Goal: Transaction & Acquisition: Purchase product/service

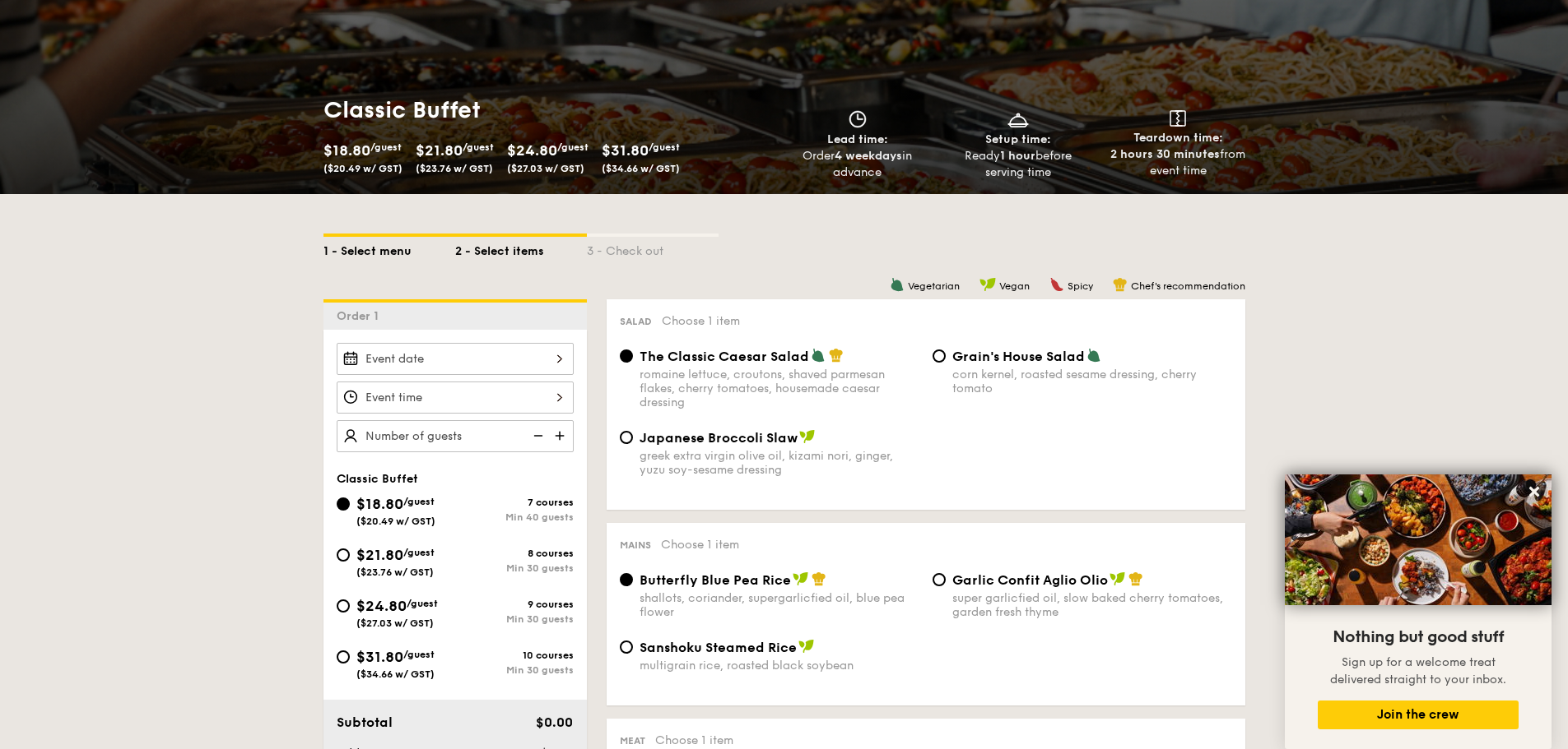
click at [364, 254] on div "1 - Select menu" at bounding box center [389, 249] width 131 height 23
select select
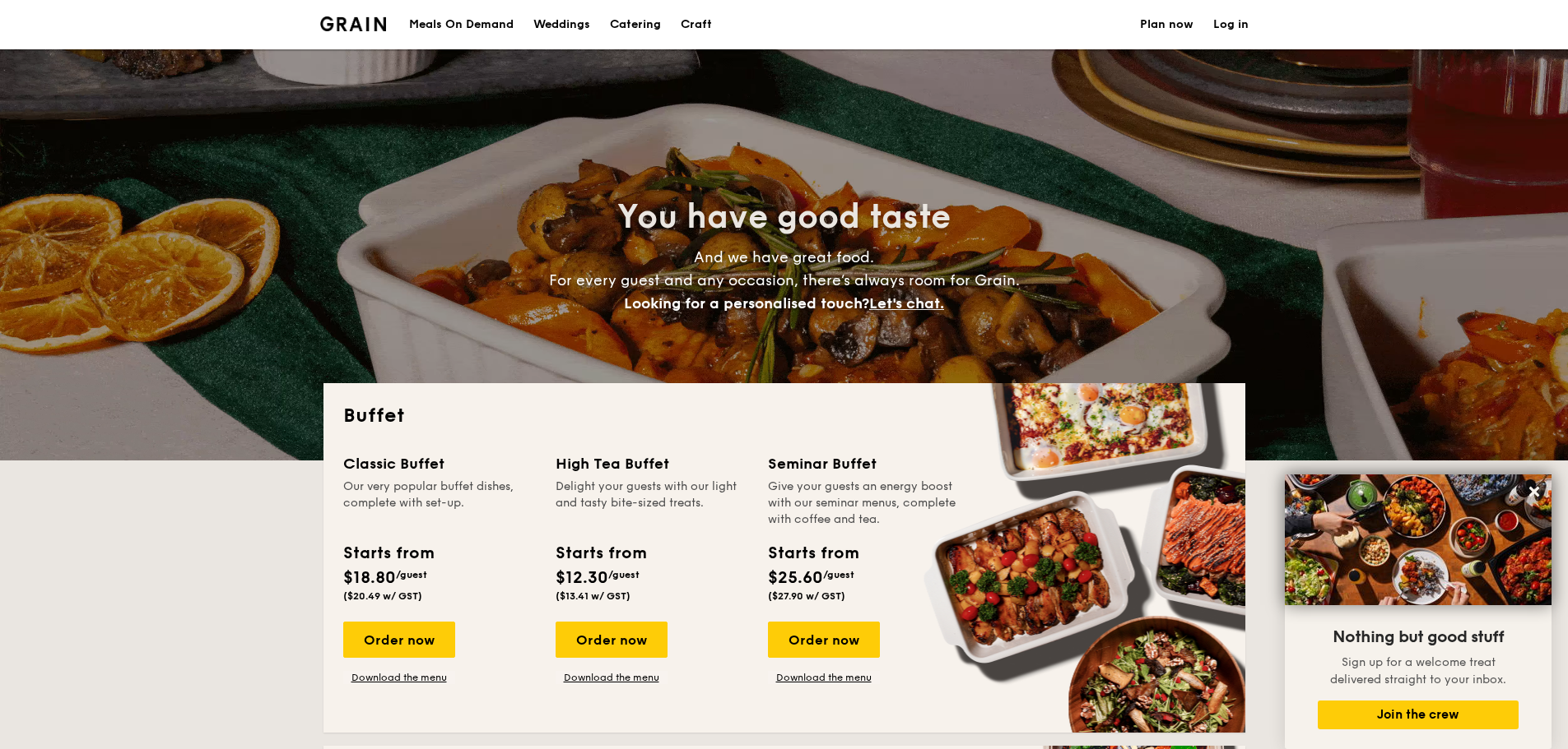
click at [651, 26] on h1 "Catering" at bounding box center [635, 24] width 51 height 49
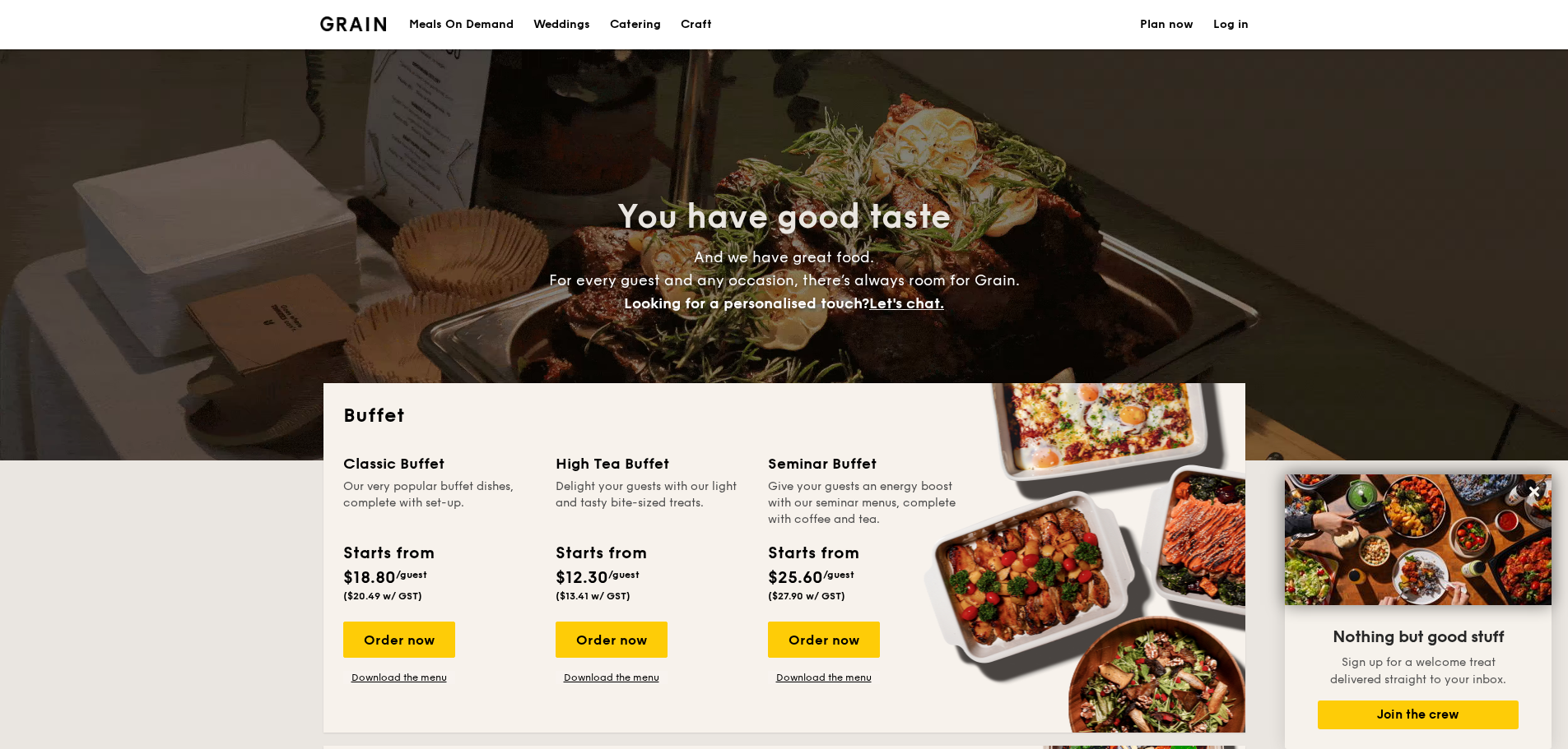
click at [643, 28] on h1 "Catering" at bounding box center [635, 24] width 51 height 49
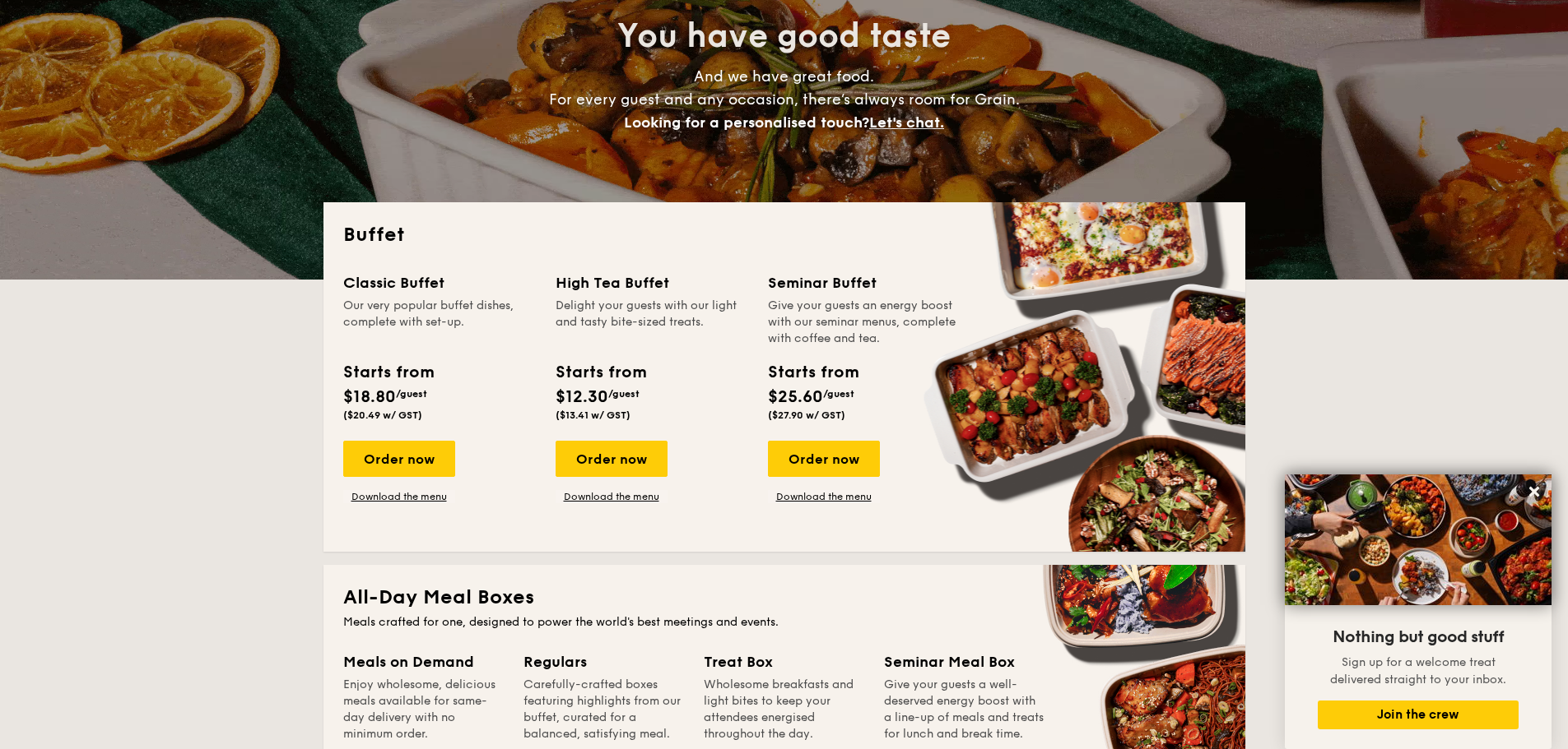
scroll to position [329, 0]
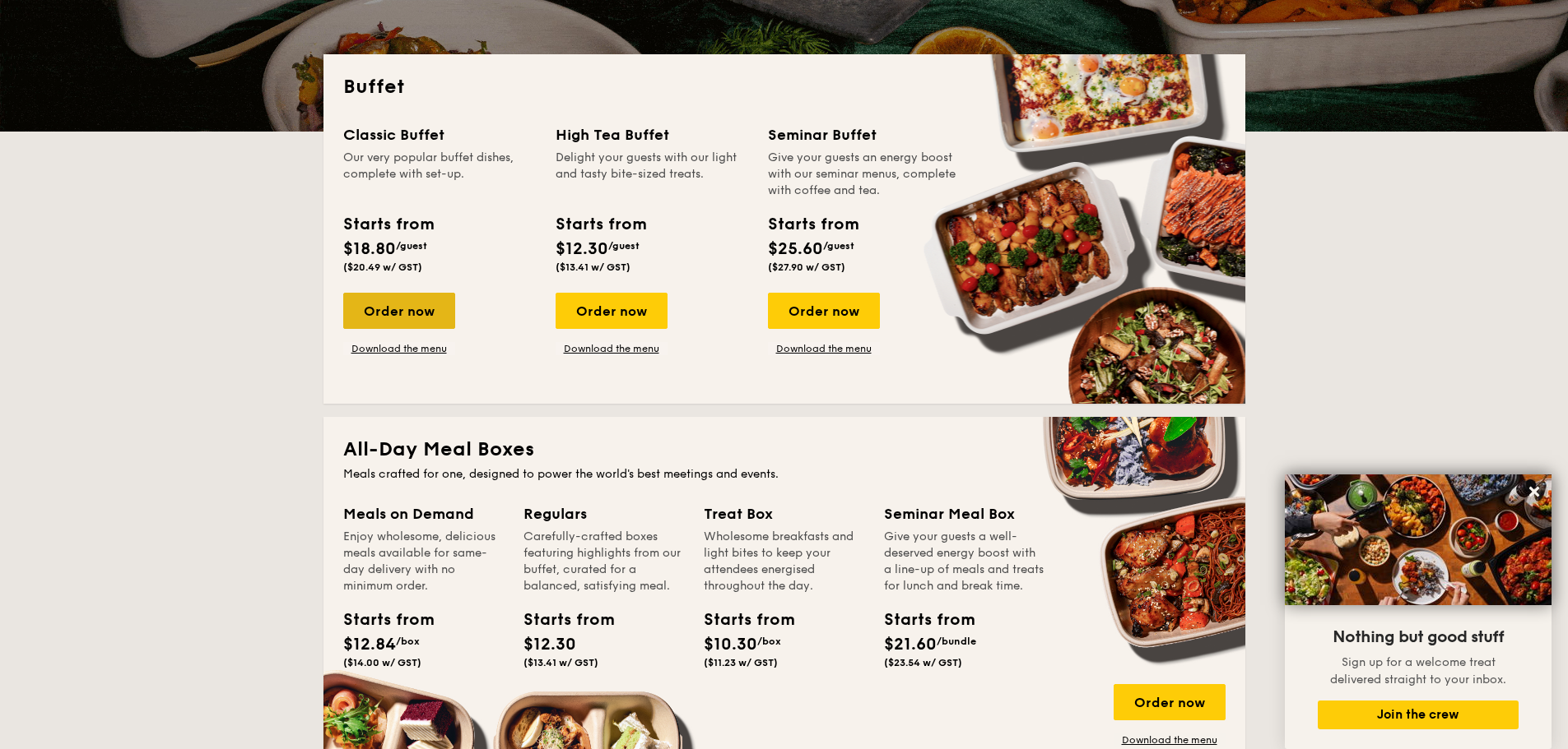
click at [415, 304] on div "Order now" at bounding box center [399, 311] width 112 height 37
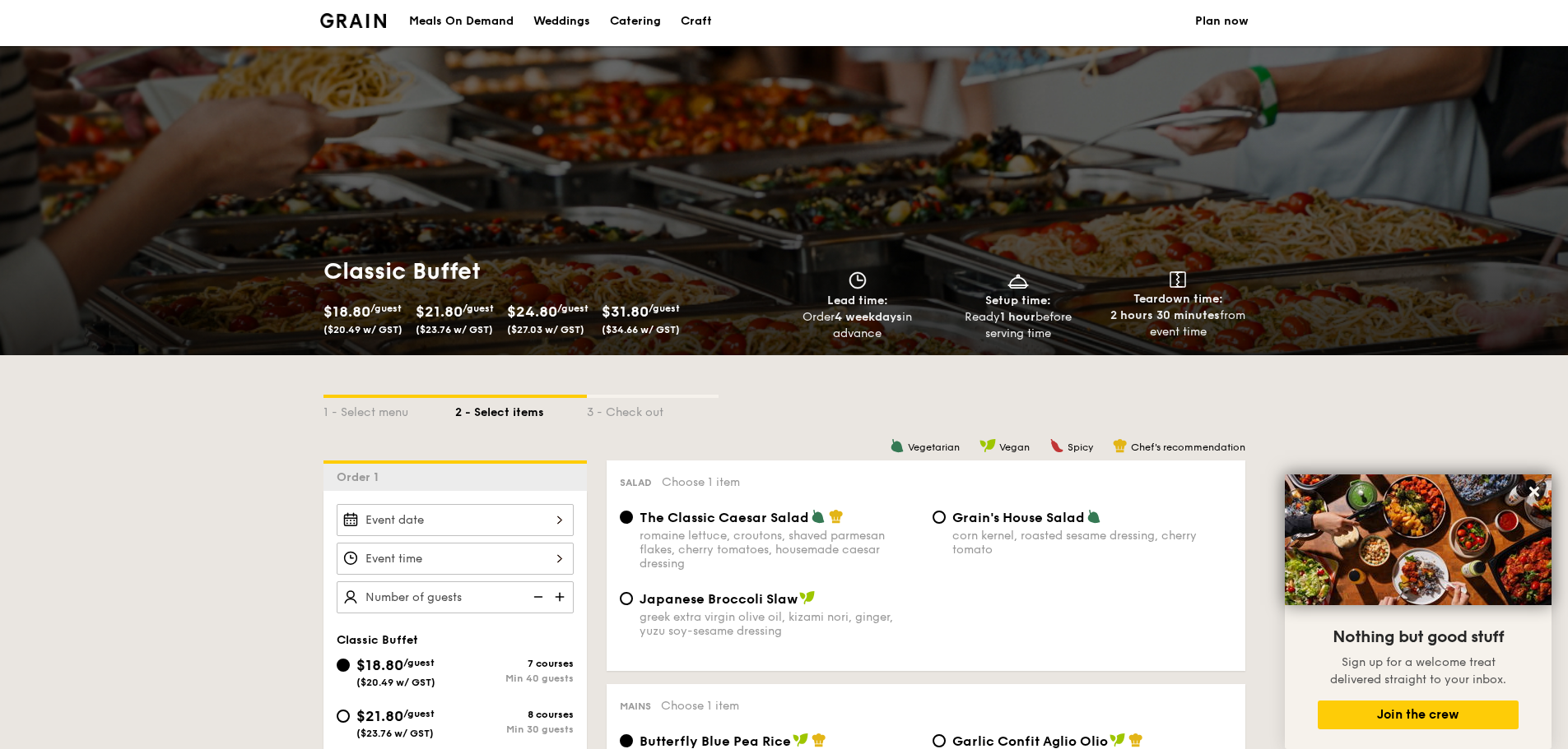
scroll to position [247, 0]
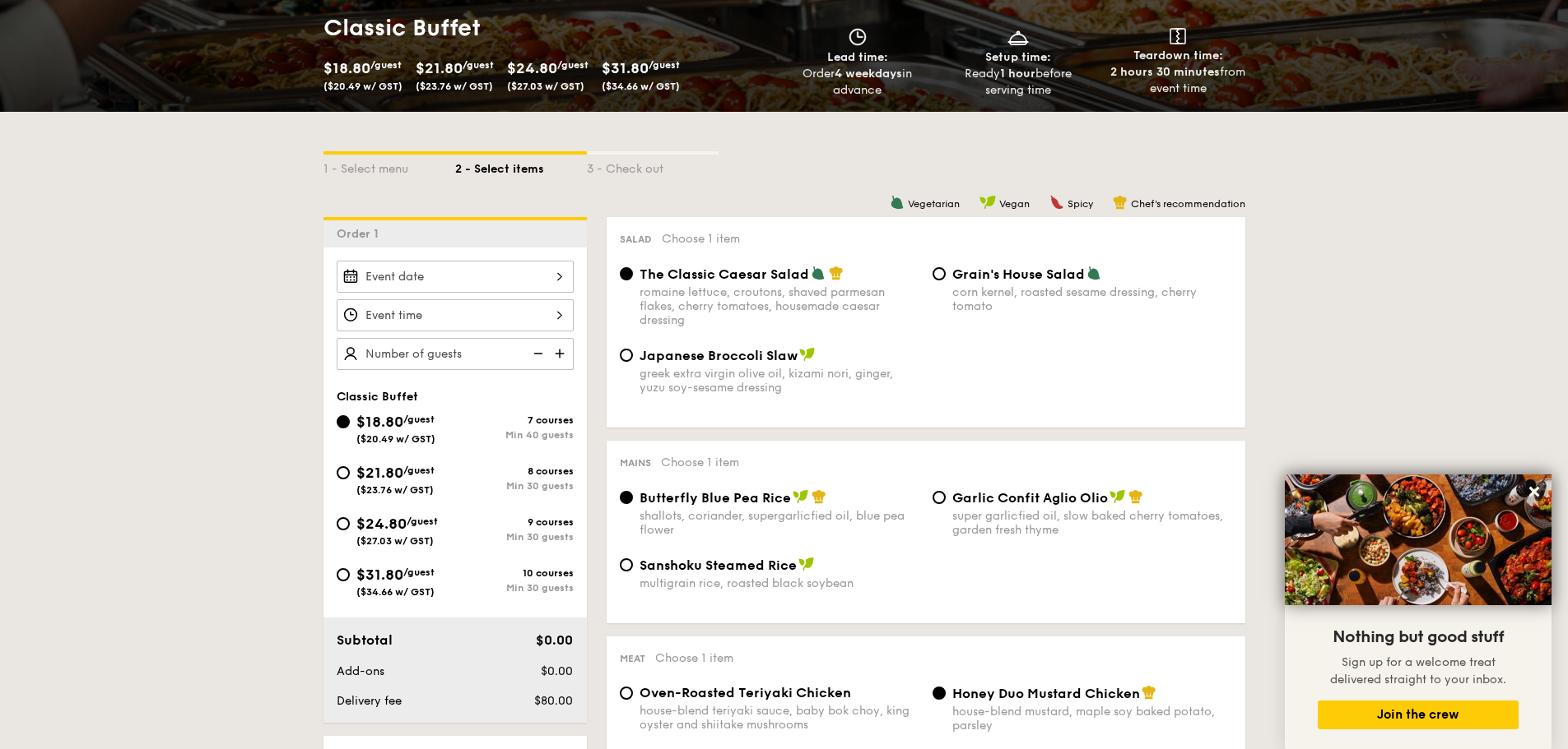
click at [393, 490] on span "($23.76 w/ GST)" at bounding box center [394, 490] width 77 height 12
click at [349, 480] on input "$21.80 /guest ($23.76 w/ GST) 8 courses Min 30 guests" at bounding box center [344, 473] width 13 height 13
radio input "true"
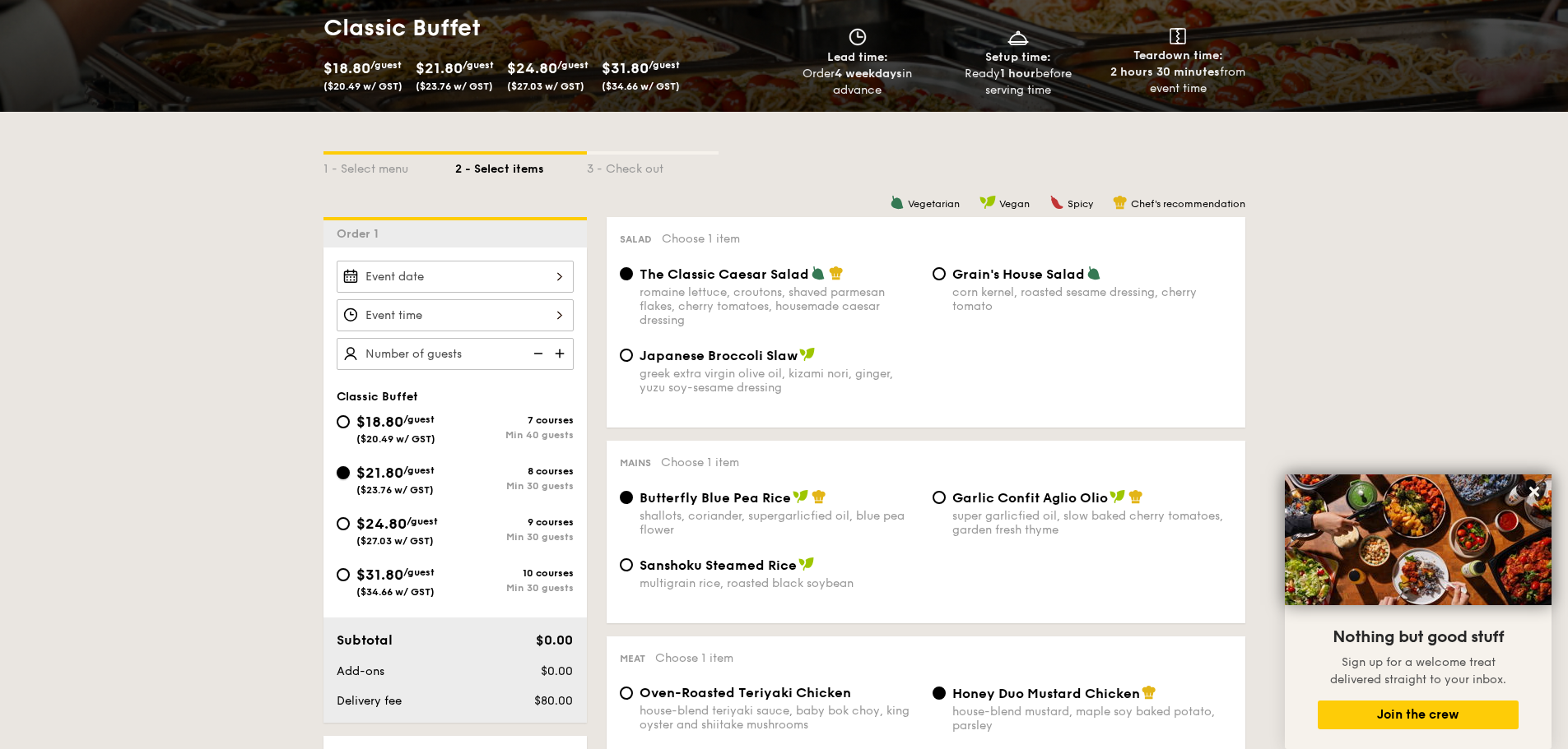
radio input "true"
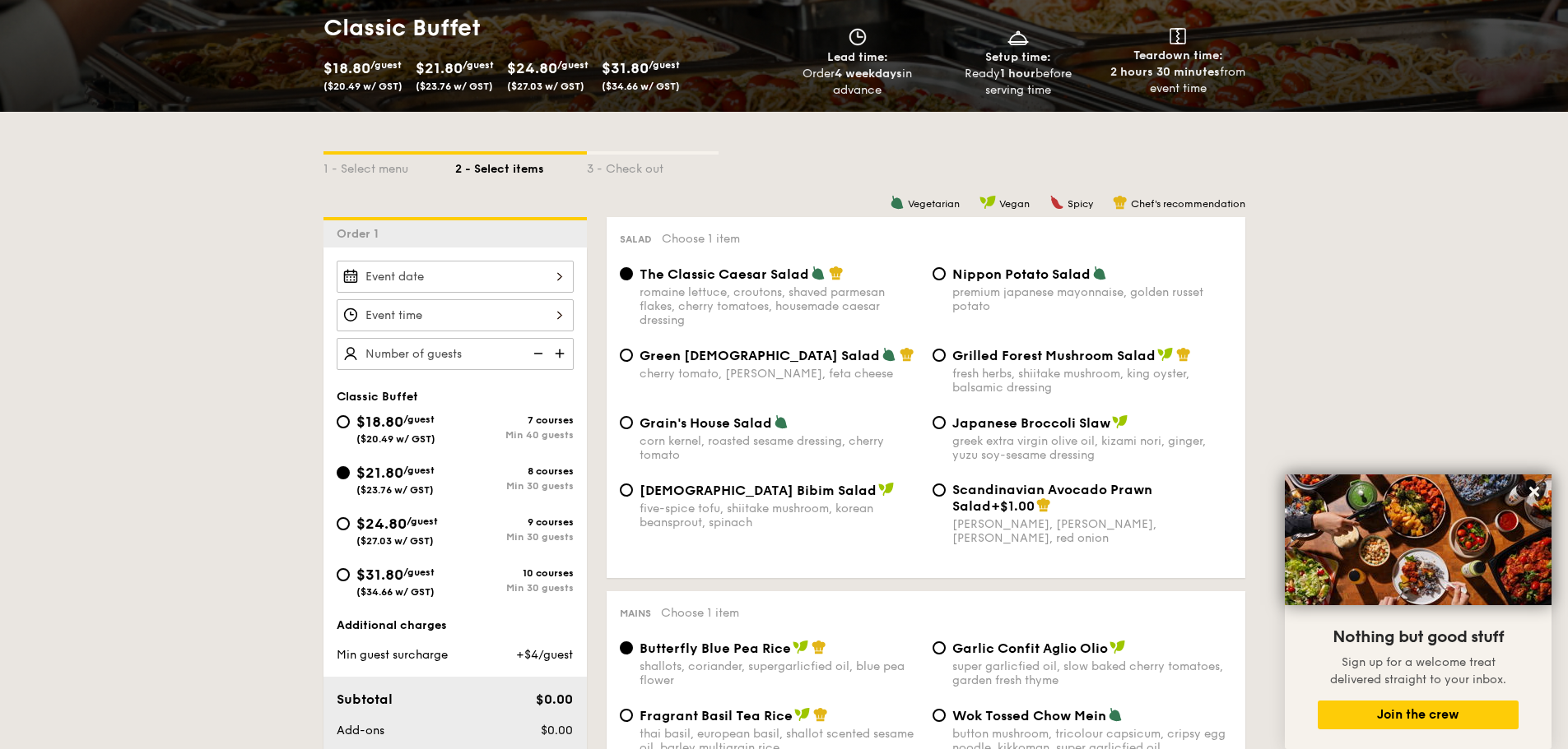
click at [690, 510] on div "five-spice tofu, shiitake mushroom, korean beansprout, spinach" at bounding box center [779, 515] width 279 height 28
click at [633, 497] on input "Korean Bibim Salad five-spice tofu, shiitake mushroom, korean beansprout, spina…" at bounding box center [626, 490] width 13 height 13
radio input "true"
click at [964, 352] on span "Grilled Forest Mushroom Salad" at bounding box center [1054, 355] width 203 height 16
click at [946, 352] on input "Grilled Forest Mushroom Salad fresh herbs, shiitake mushroom, king oyster, bals…" at bounding box center [939, 355] width 13 height 13
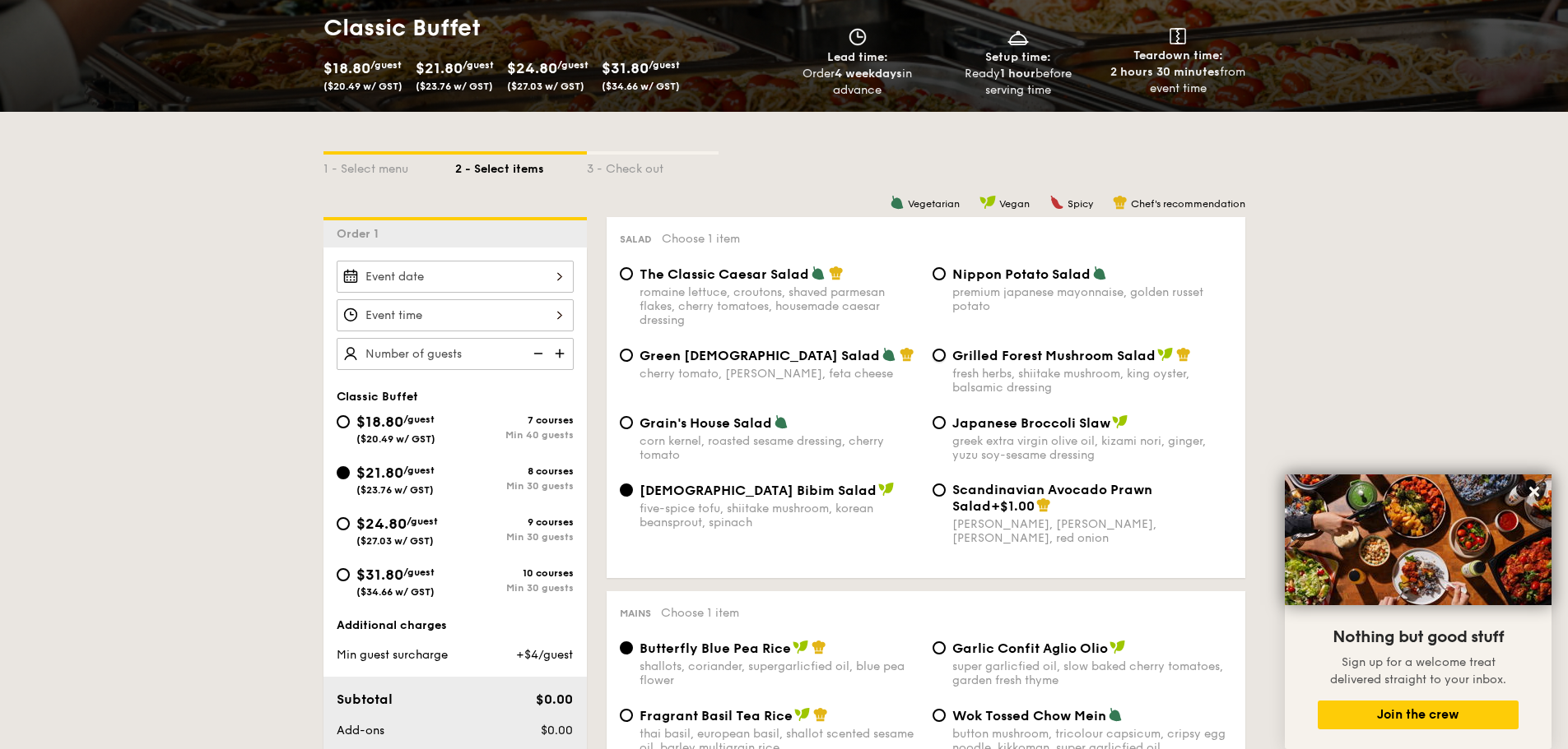
radio input "true"
click at [728, 498] on span "[DEMOGRAPHIC_DATA] Bibim Salad" at bounding box center [758, 490] width 237 height 16
click at [633, 497] on input "Korean Bibim Salad five-spice tofu, shiitake mushroom, korean beansprout, spina…" at bounding box center [626, 490] width 13 height 13
radio input "true"
click at [997, 382] on div "fresh herbs, shiitake mushroom, king oyster, balsamic dressing" at bounding box center [1092, 381] width 279 height 28
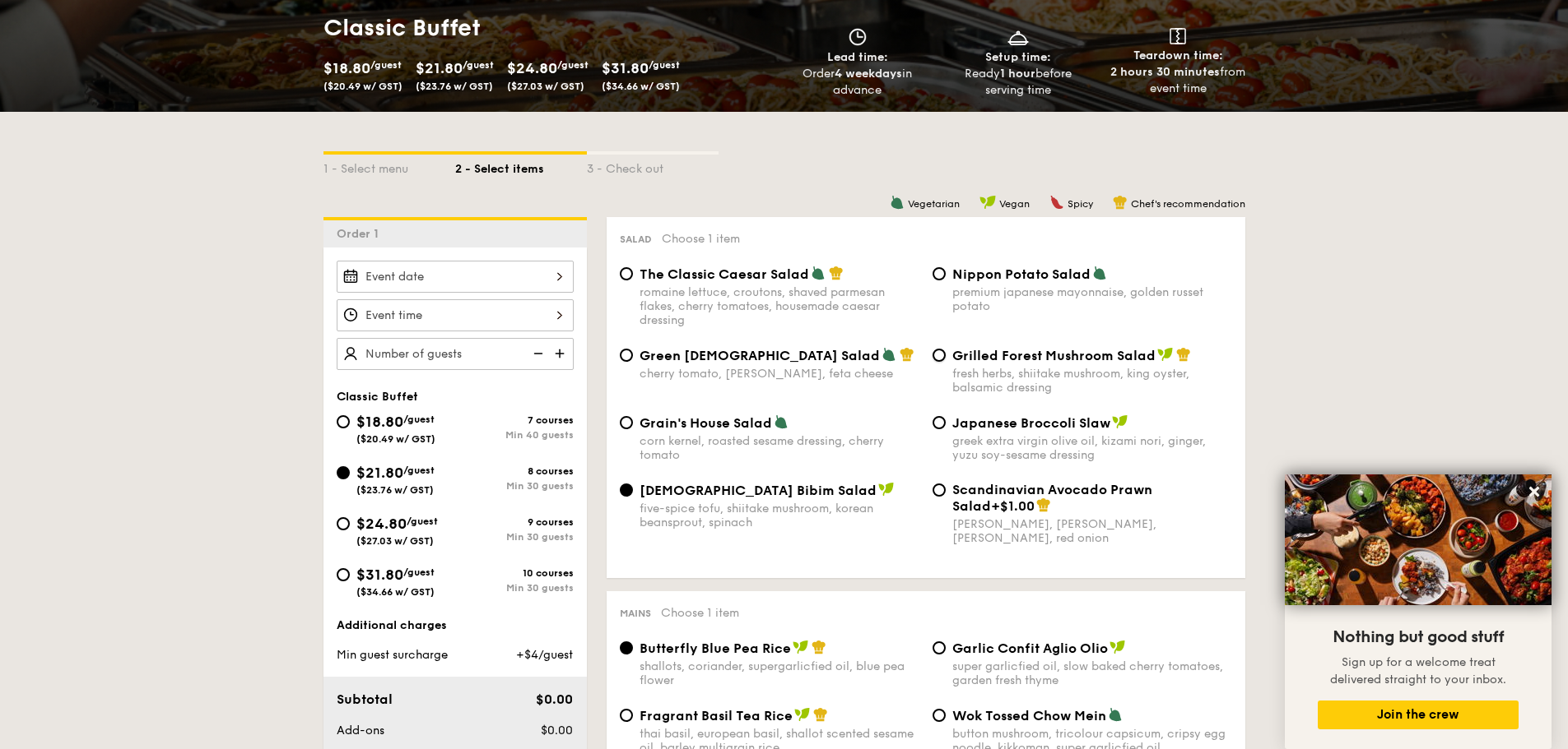
click at [946, 362] on input "Grilled Forest Mushroom Salad fresh herbs, shiitake mushroom, king oyster, bals…" at bounding box center [939, 355] width 13 height 13
radio input "true"
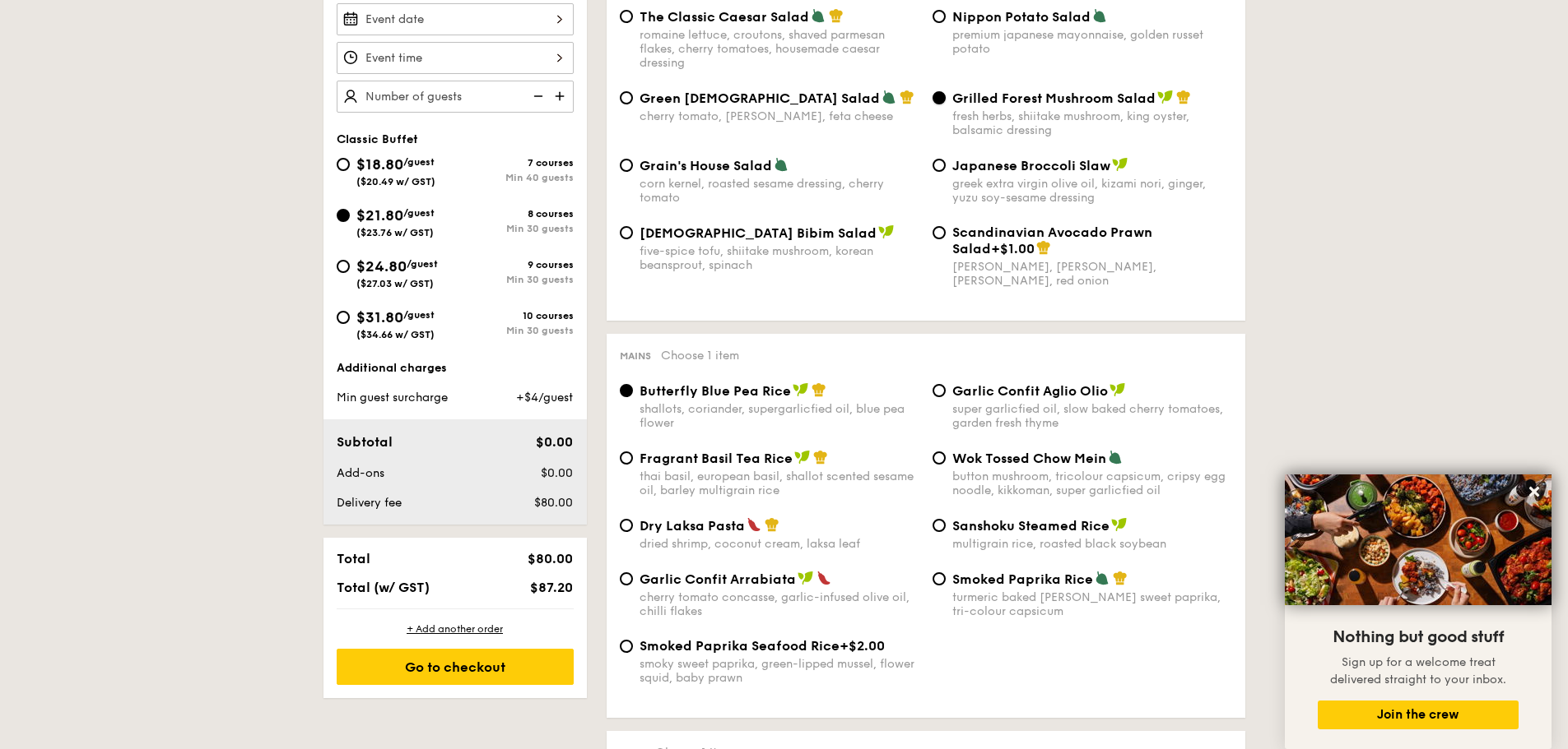
scroll to position [575, 0]
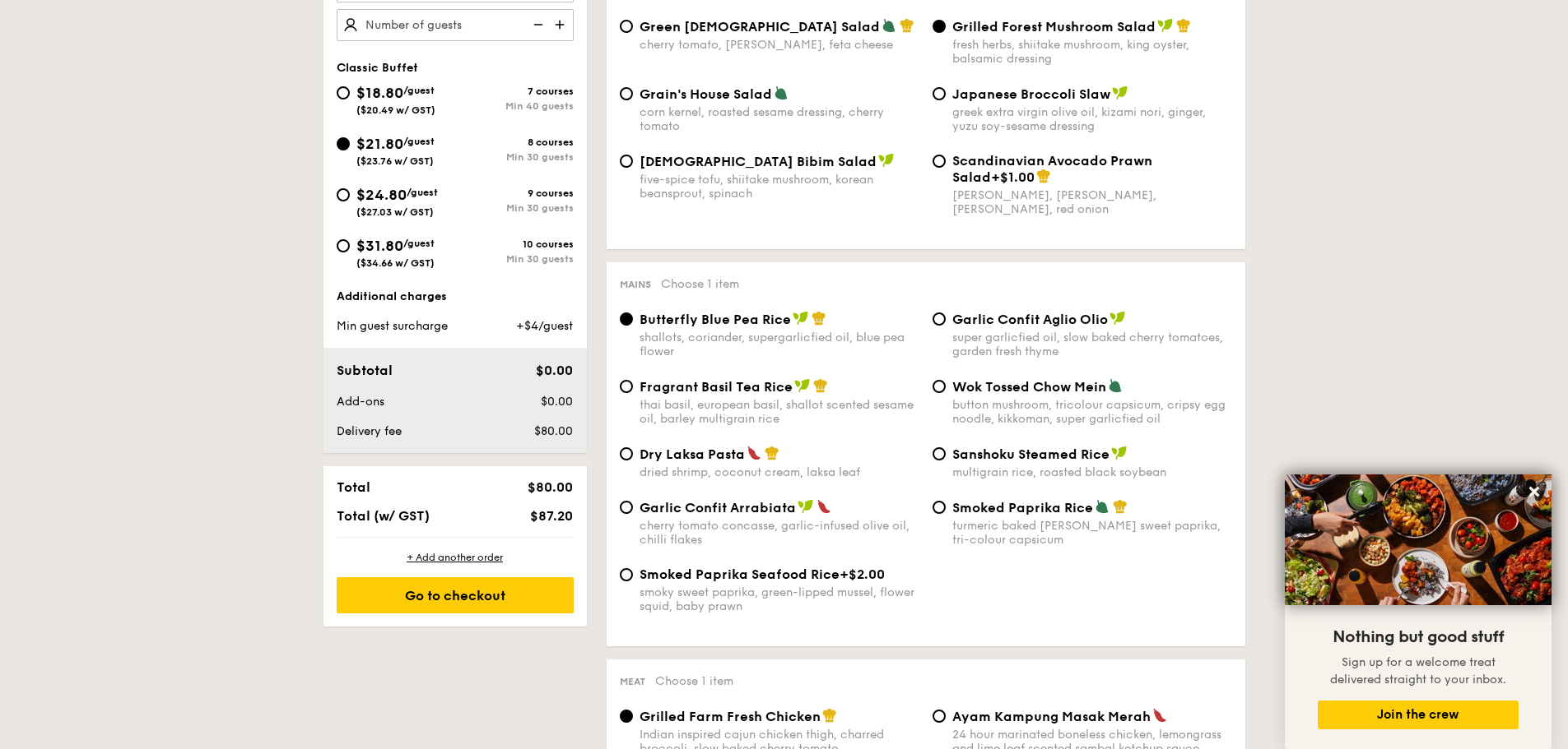
click at [1012, 456] on span "Sanshoku Steamed Rice" at bounding box center [1031, 454] width 157 height 16
click at [946, 456] on input "Sanshoku Steamed Rice multigrain rice, roasted black soybean" at bounding box center [939, 454] width 13 height 13
radio input "true"
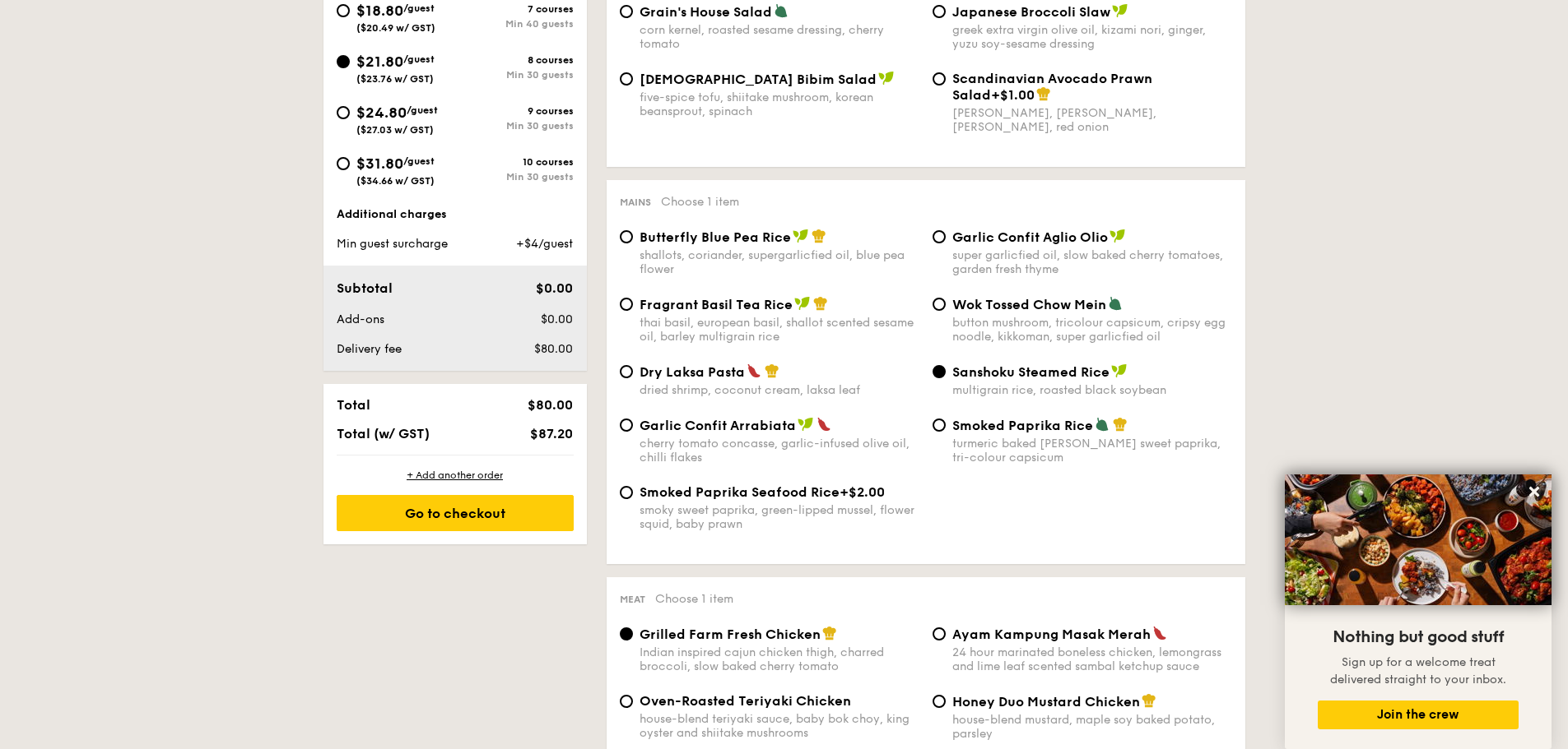
click at [1028, 335] on div "button mushroom, tricolour capsicum, cripsy egg noodle, kikkoman, super garlicf…" at bounding box center [1092, 330] width 279 height 28
click at [946, 311] on input "Wok Tossed Chow Mein button mushroom, tricolour capsicum, cripsy egg noodle, ki…" at bounding box center [939, 304] width 13 height 13
radio input "true"
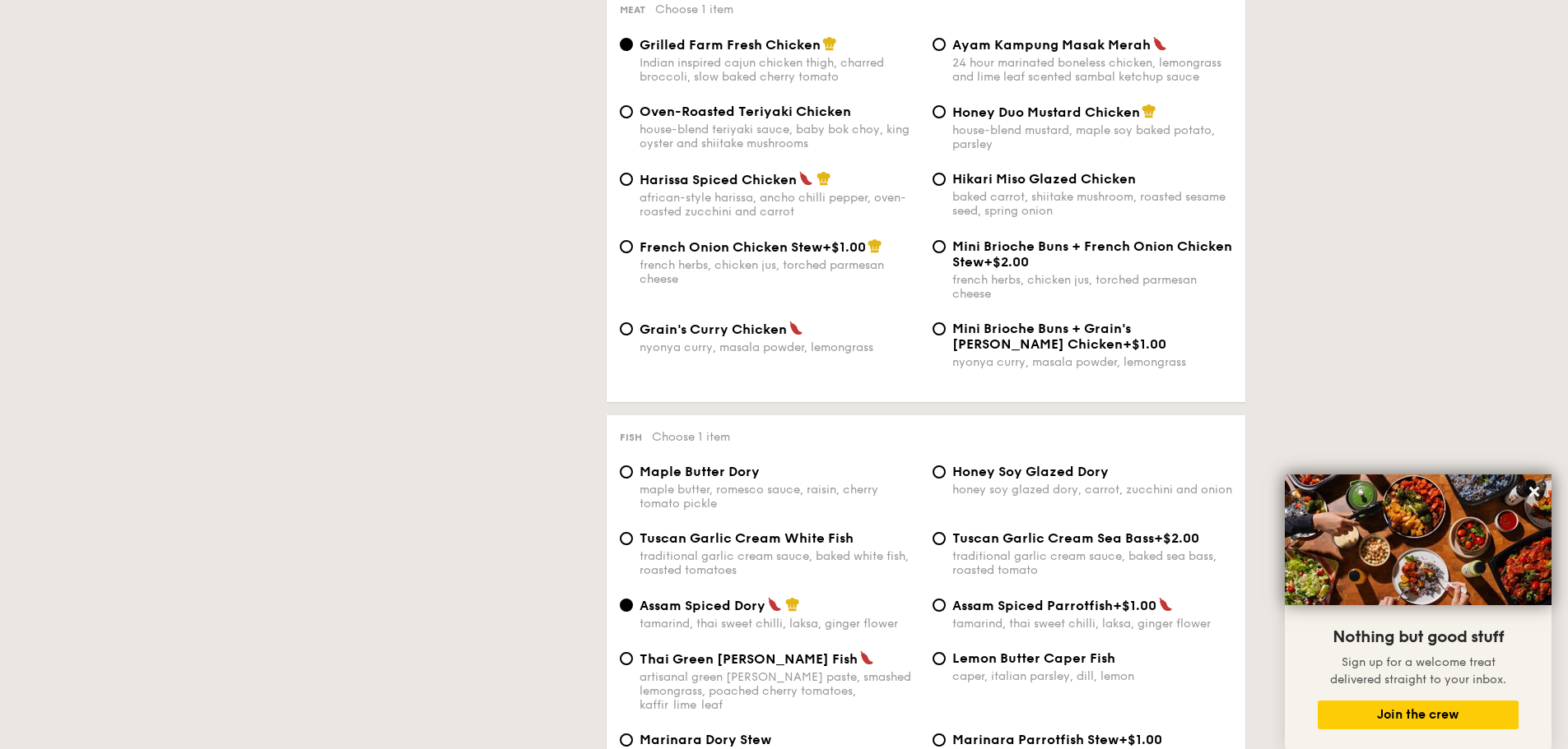
scroll to position [1316, 0]
